Goal: Transaction & Acquisition: Obtain resource

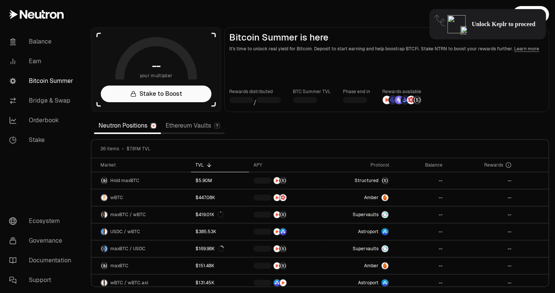
click at [196, 127] on link "Ethereum Vaults" at bounding box center [193, 125] width 64 height 15
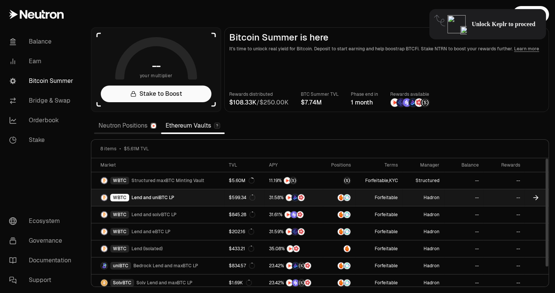
click at [172, 199] on span "Lend and uniBTC LP" at bounding box center [152, 198] width 43 height 6
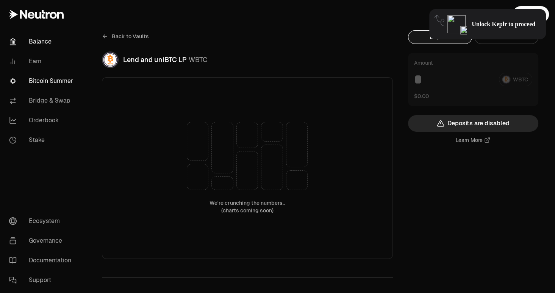
click at [33, 42] on link "Balance" at bounding box center [42, 42] width 79 height 20
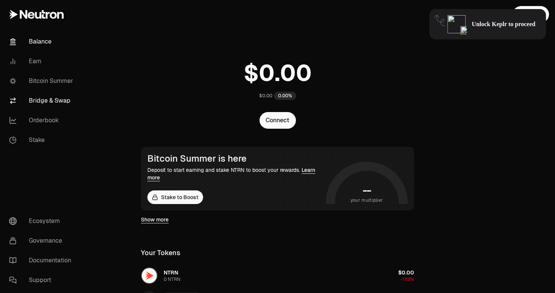
click at [42, 103] on link "Bridge & Swap" at bounding box center [42, 101] width 79 height 20
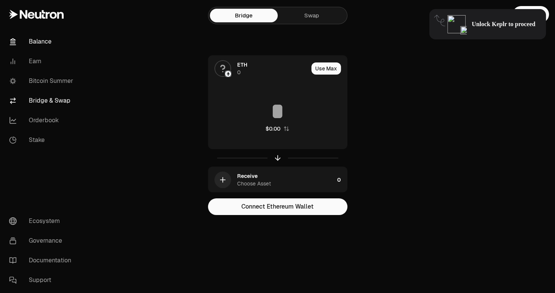
click at [39, 45] on link "Balance" at bounding box center [42, 42] width 79 height 20
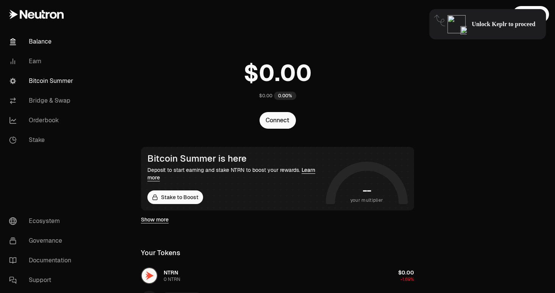
click at [42, 81] on link "Bitcoin Summer" at bounding box center [42, 81] width 79 height 20
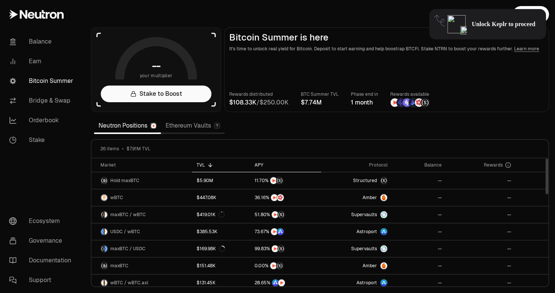
click at [261, 165] on div "APY" at bounding box center [285, 165] width 62 height 6
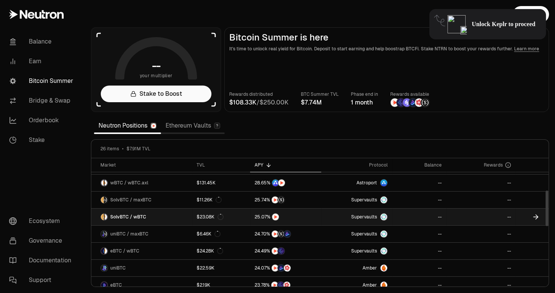
scroll to position [117, 0]
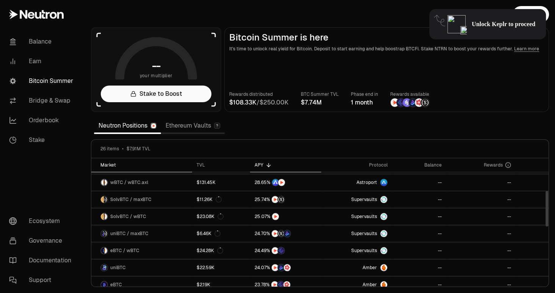
click at [111, 165] on div "Market" at bounding box center [143, 165] width 87 height 6
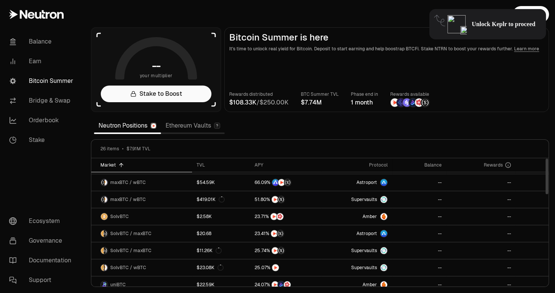
scroll to position [0, 0]
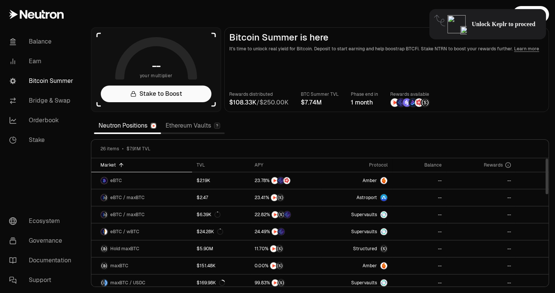
click at [111, 165] on div "Market" at bounding box center [143, 165] width 87 height 6
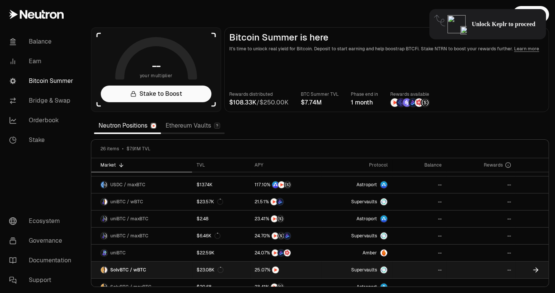
scroll to position [131, 0]
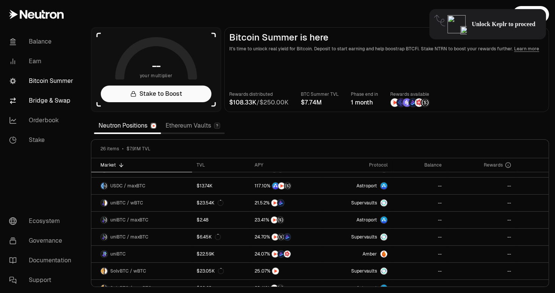
click at [41, 102] on link "Bridge & Swap" at bounding box center [42, 101] width 79 height 20
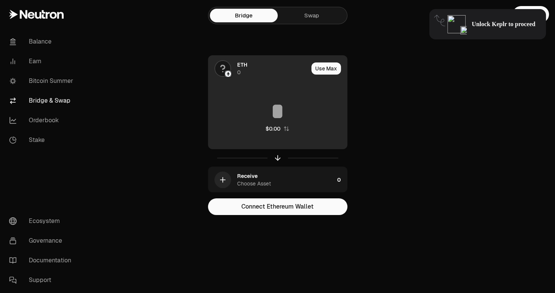
click at [261, 67] on div "ETH 0" at bounding box center [272, 68] width 71 height 15
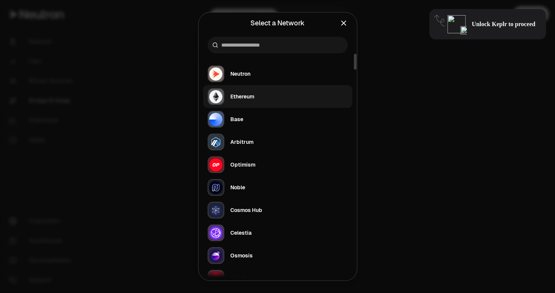
click at [245, 100] on div "Ethereum" at bounding box center [231, 96] width 47 height 17
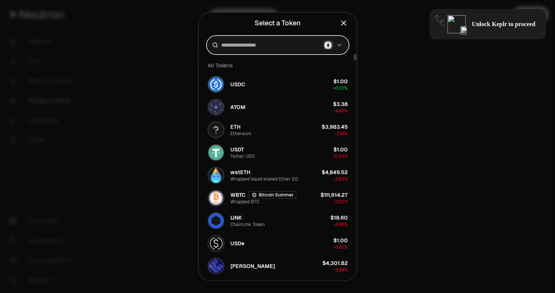
click at [261, 47] on input at bounding box center [270, 45] width 99 height 8
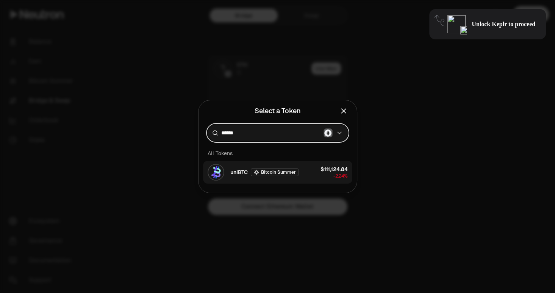
type input "******"
click at [297, 170] on button "uniBTC Bitcoin Summer $111,124.84 -2.24%" at bounding box center [277, 172] width 149 height 23
